Goal: Task Accomplishment & Management: Use online tool/utility

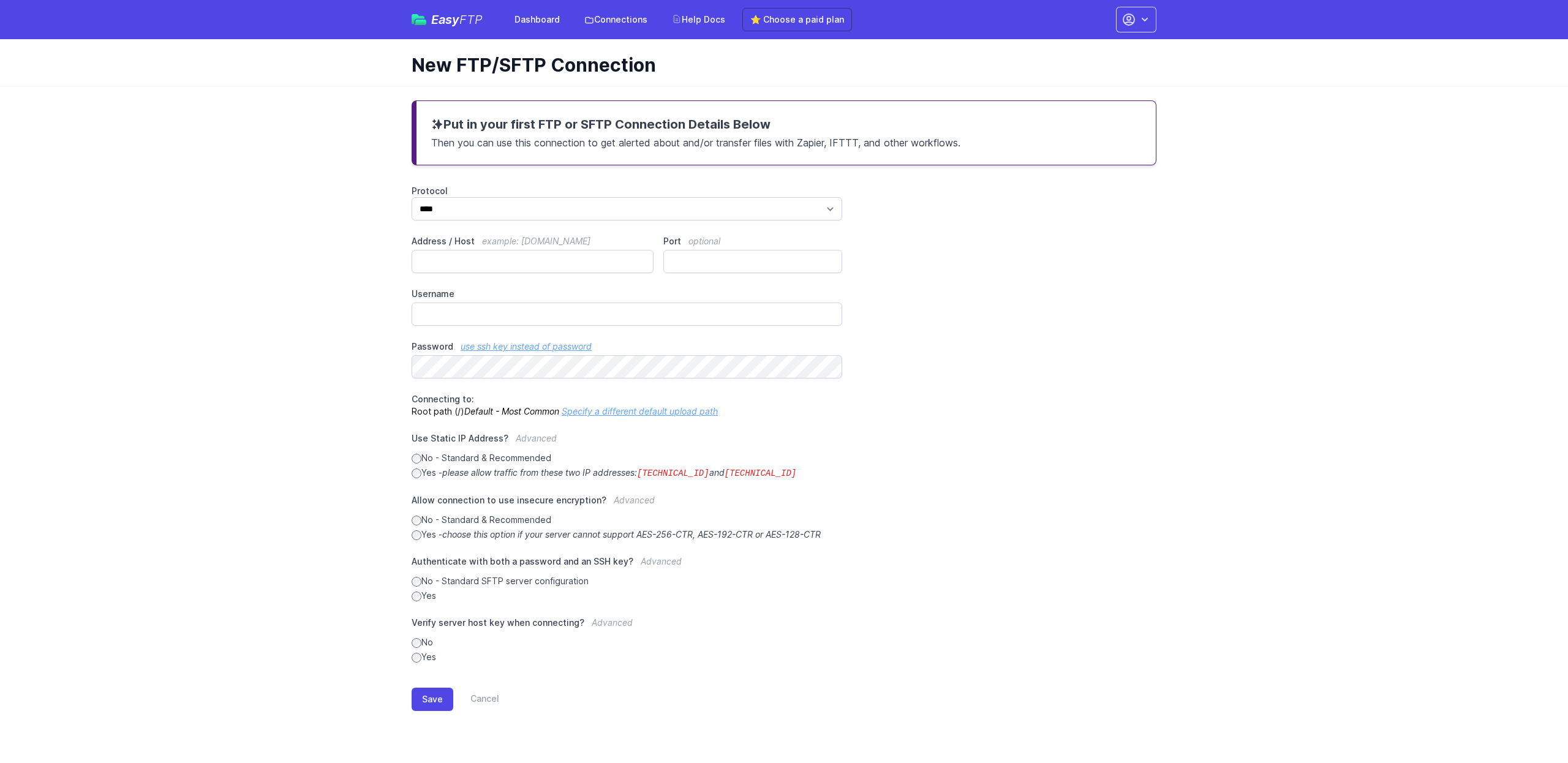
select select "****"
click at [649, 472] on code "[TECHNICAL_ID]" at bounding box center [673, 473] width 72 height 10
drag, startPoint x: 803, startPoint y: 470, endPoint x: 647, endPoint y: 476, distance: 156.1
click at [647, 476] on label "Yes - please allow traffic from these two IP addresses: [TECHNICAL_ID] and [TEC…" at bounding box center [627, 473] width 430 height 13
copy icon "[TECHNICAL_ID] and [TECHNICAL_ID]"
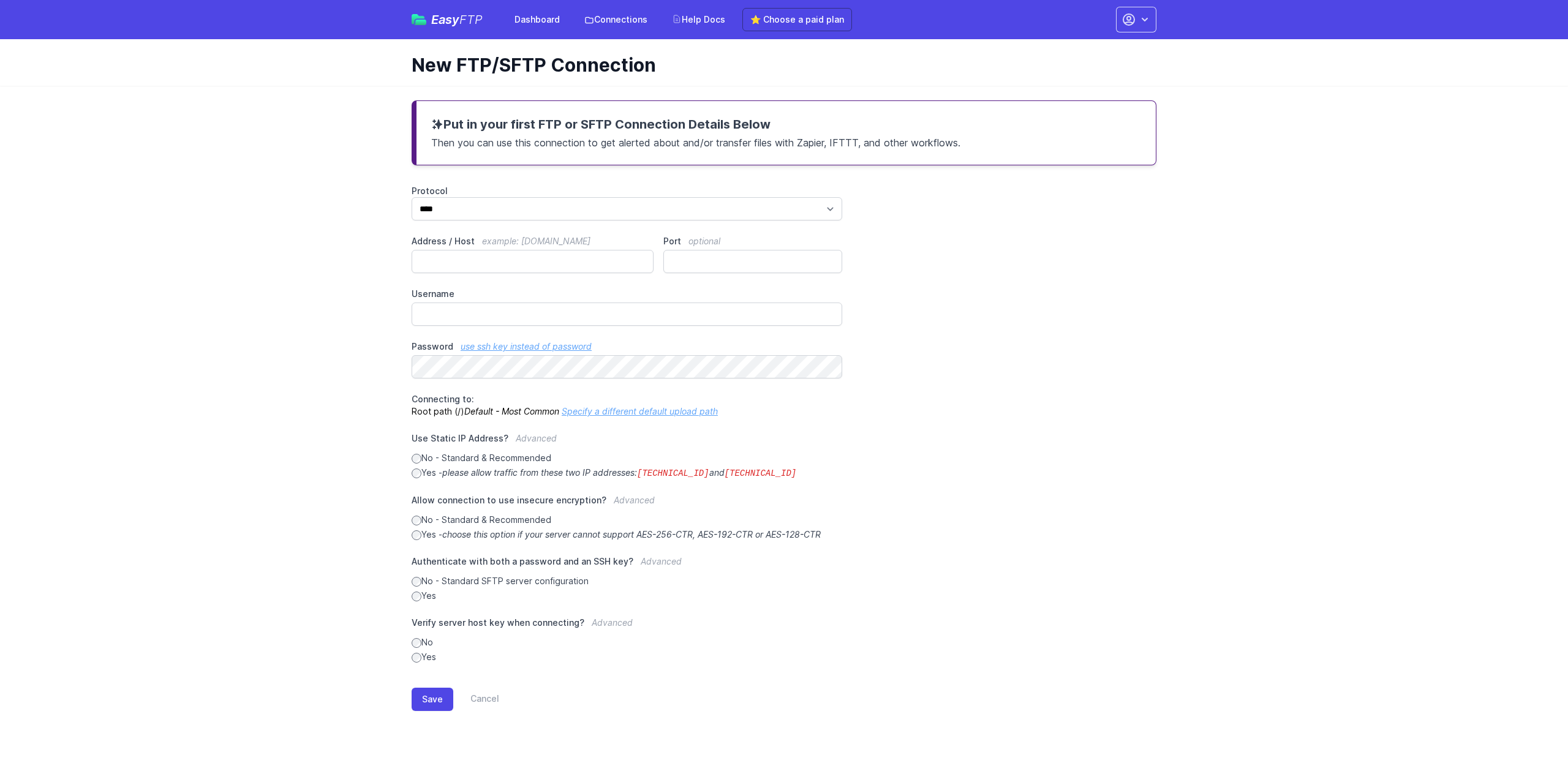
click at [264, 425] on main "Put in your first FTP or SFTP Connection Details Below Then you can use this co…" at bounding box center [784, 415] width 1568 height 660
drag, startPoint x: 813, startPoint y: 470, endPoint x: 646, endPoint y: 471, distance: 167.0
click at [646, 471] on label "Yes - please allow traffic from these two IP addresses: [TECHNICAL_ID] and [TEC…" at bounding box center [627, 473] width 430 height 13
copy icon "[TECHNICAL_ID] and [TECHNICAL_ID]"
